Goal: Task Accomplishment & Management: Manage account settings

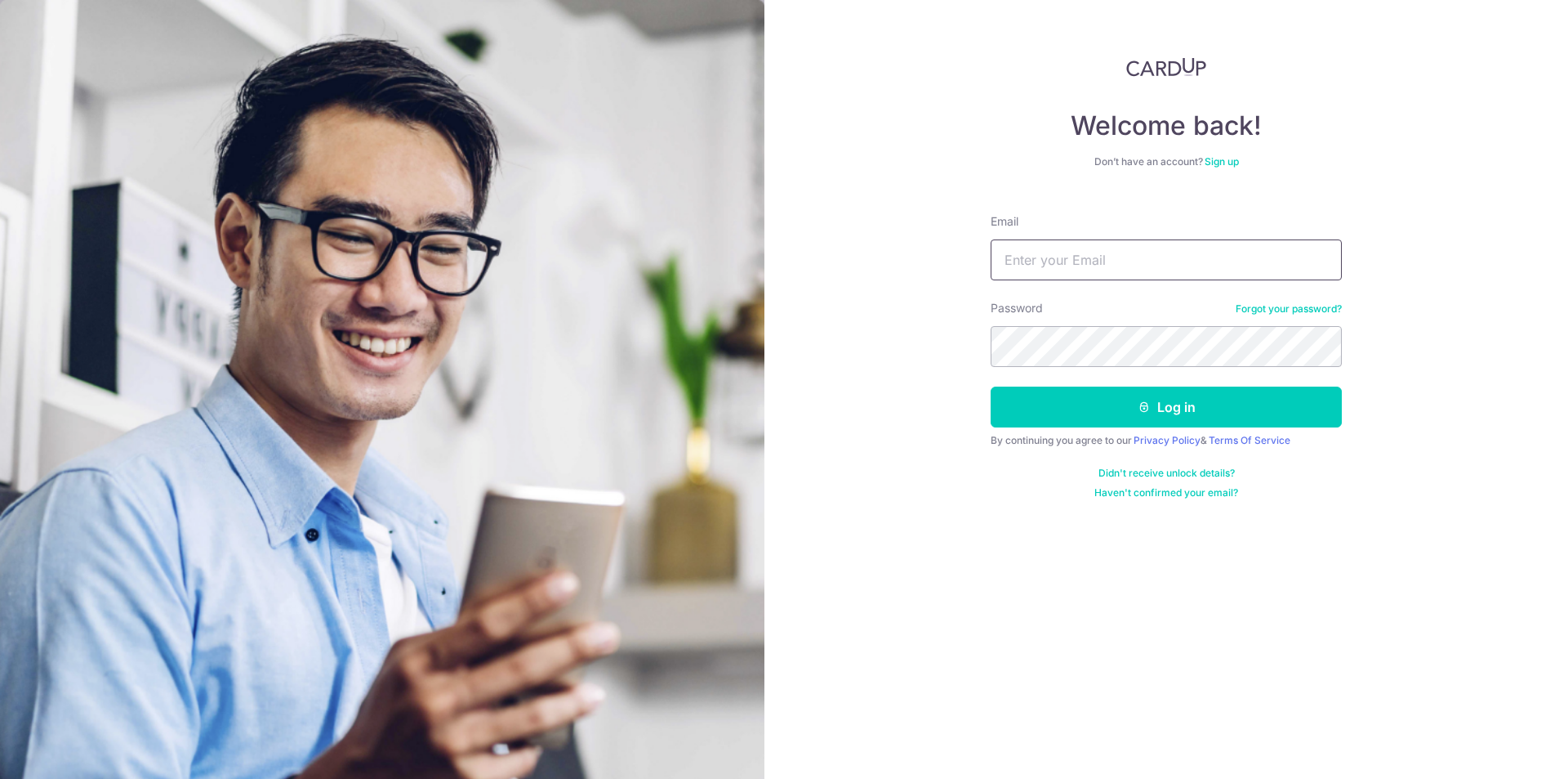
click at [1121, 259] on input "Email" at bounding box center [1166, 259] width 351 height 41
click at [1029, 257] on input "Email" at bounding box center [1166, 259] width 351 height 41
paste input "[EMAIL_ADDRESS][DOMAIN_NAME]"
type input "[EMAIL_ADDRESS][DOMAIN_NAME]"
click at [1113, 403] on button "Log in" at bounding box center [1166, 407] width 351 height 41
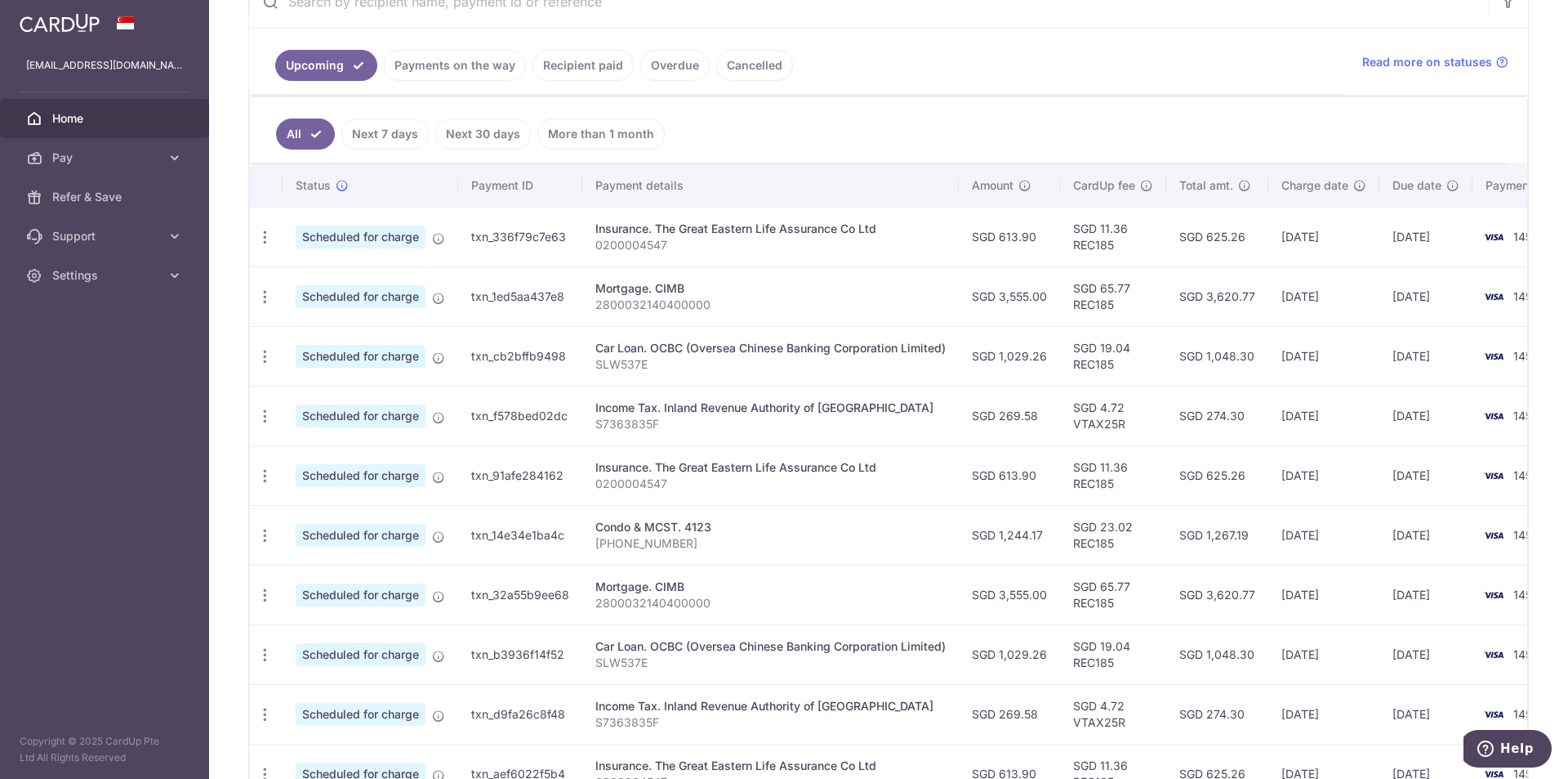
scroll to position [245, 0]
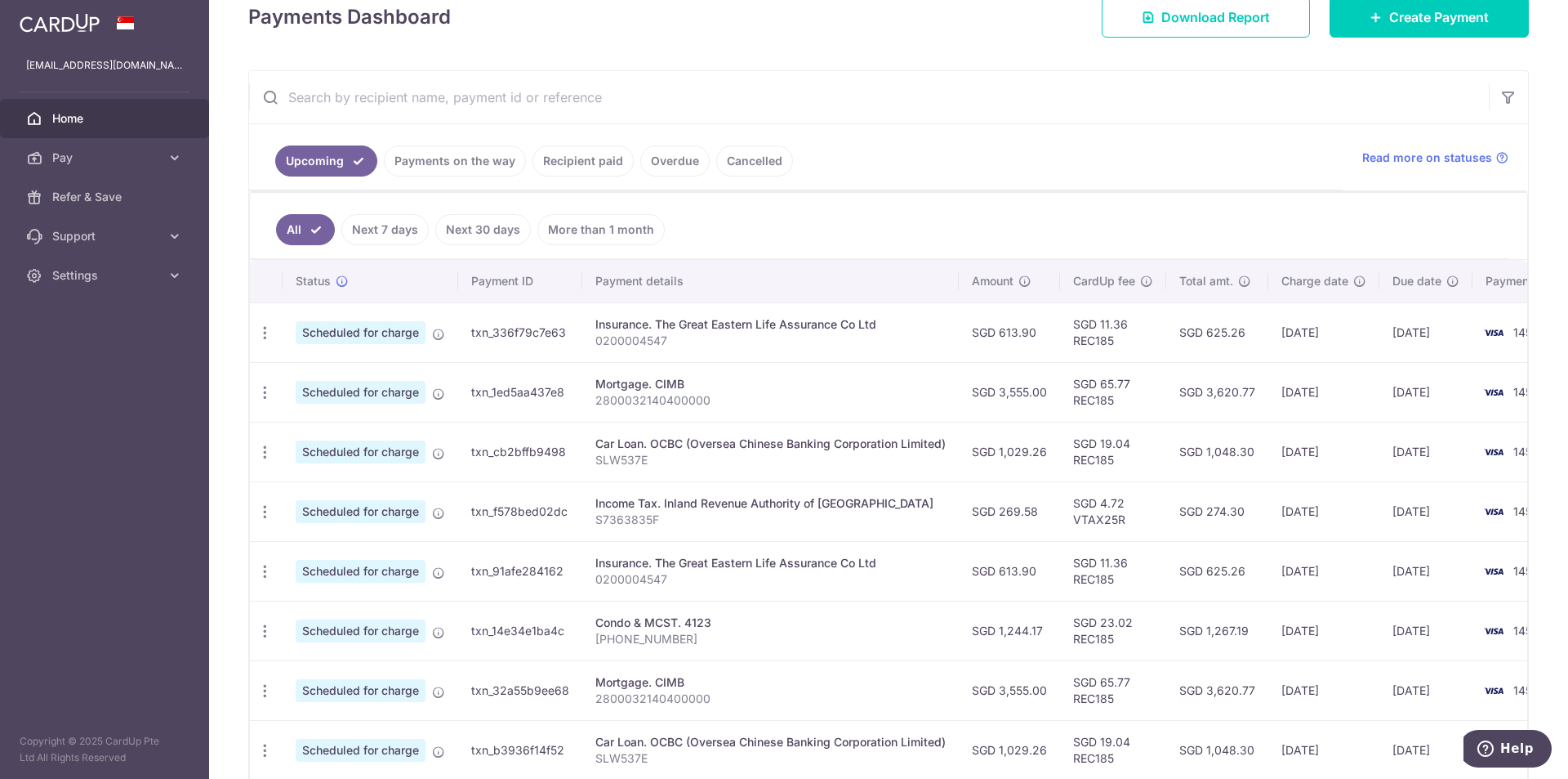
click at [1232, 119] on input "text" at bounding box center [869, 97] width 1240 height 52
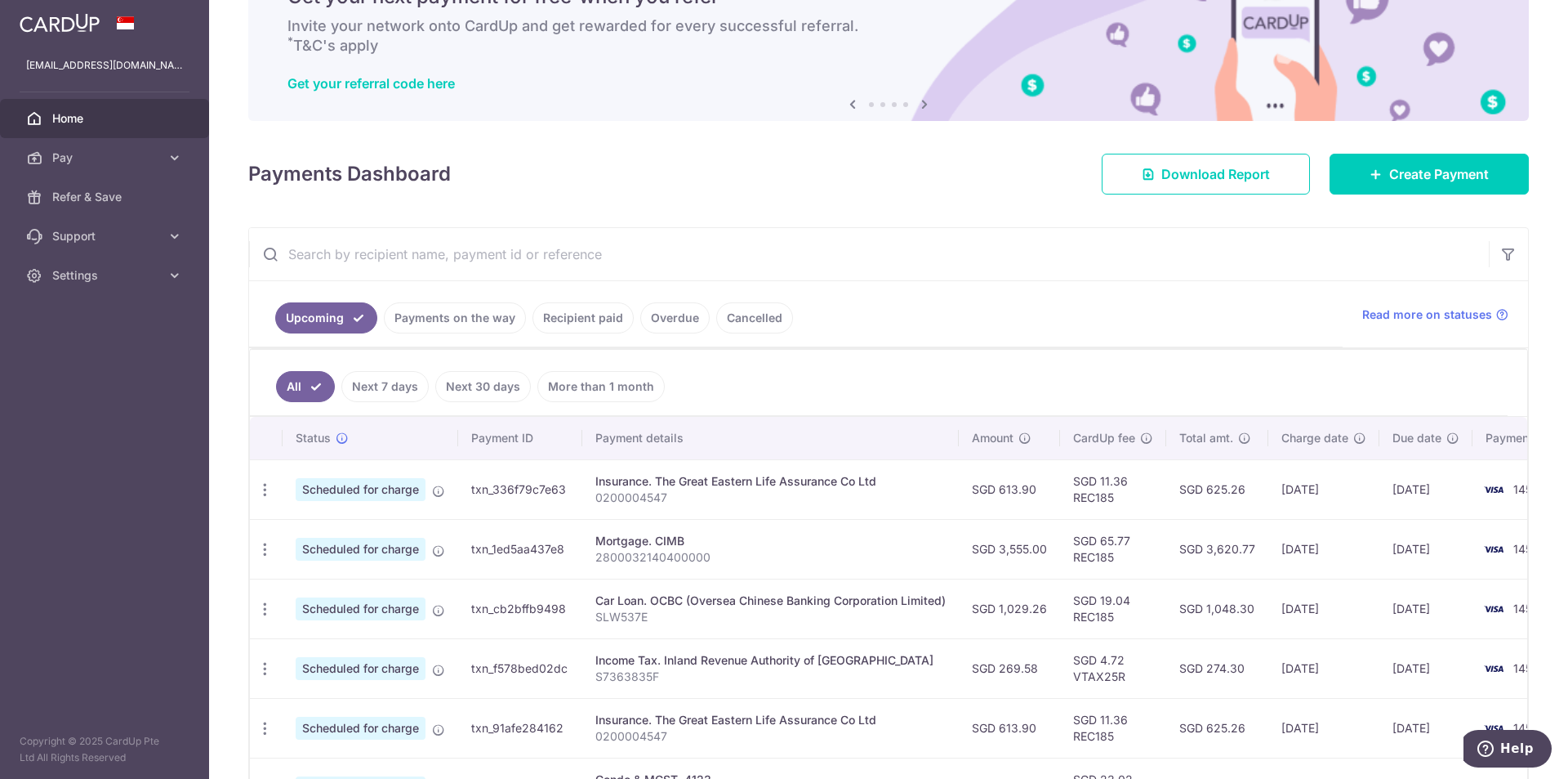
scroll to position [0, 0]
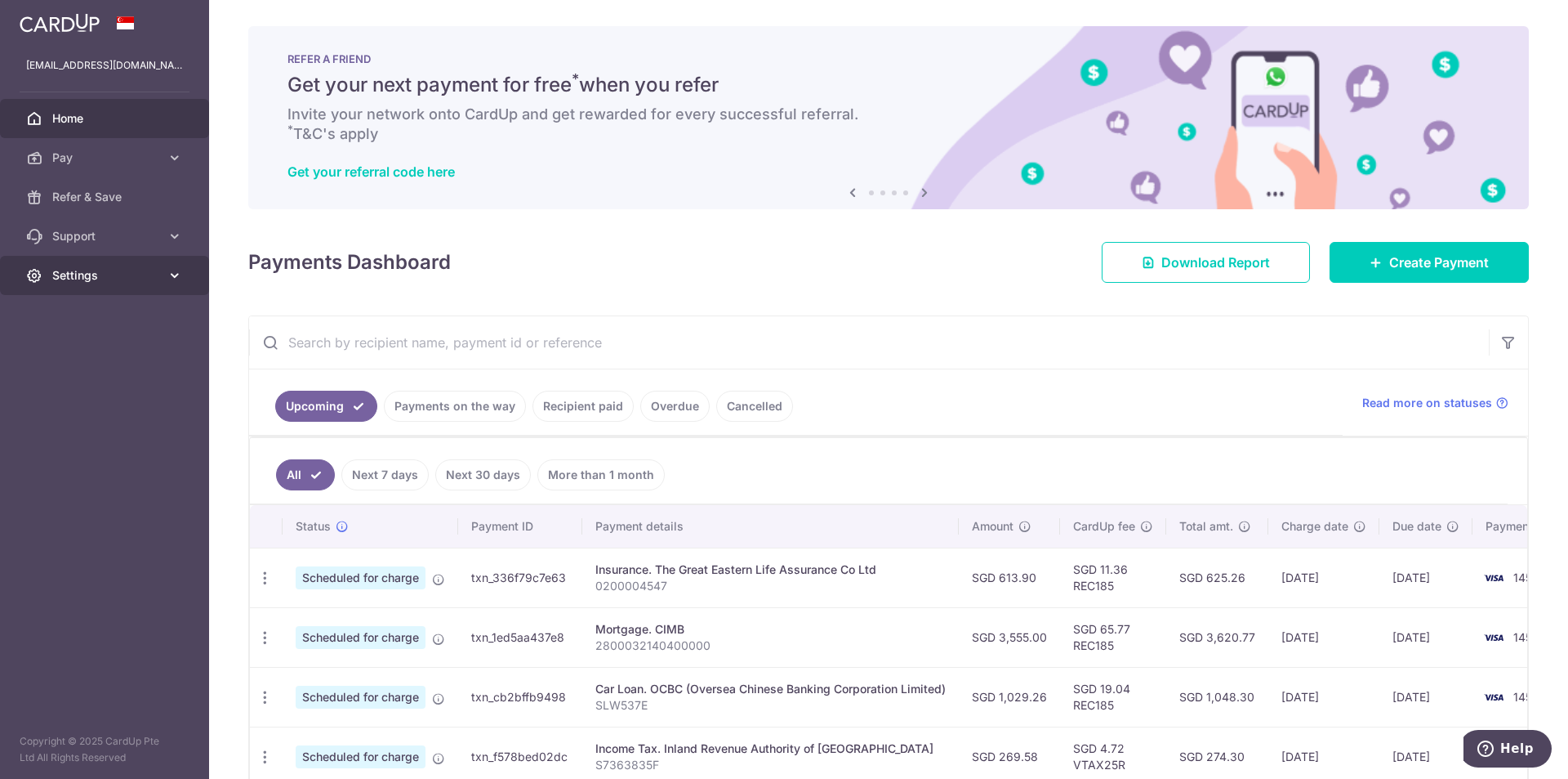
click at [84, 280] on span "Settings" at bounding box center [106, 275] width 108 height 17
click at [85, 347] on span "Logout" at bounding box center [106, 353] width 108 height 17
